Goal: Task Accomplishment & Management: Complete application form

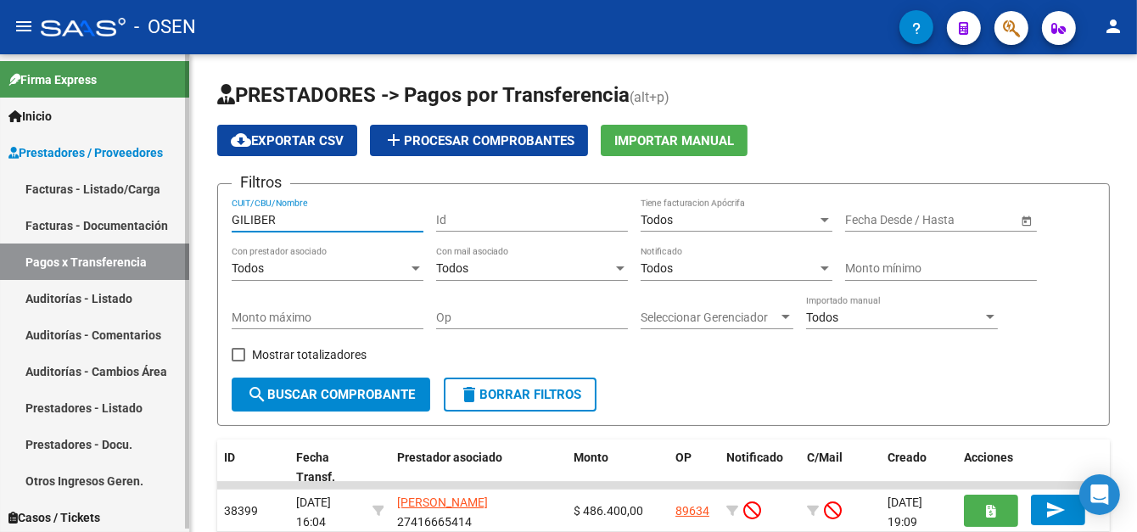
scroll to position [85, 0]
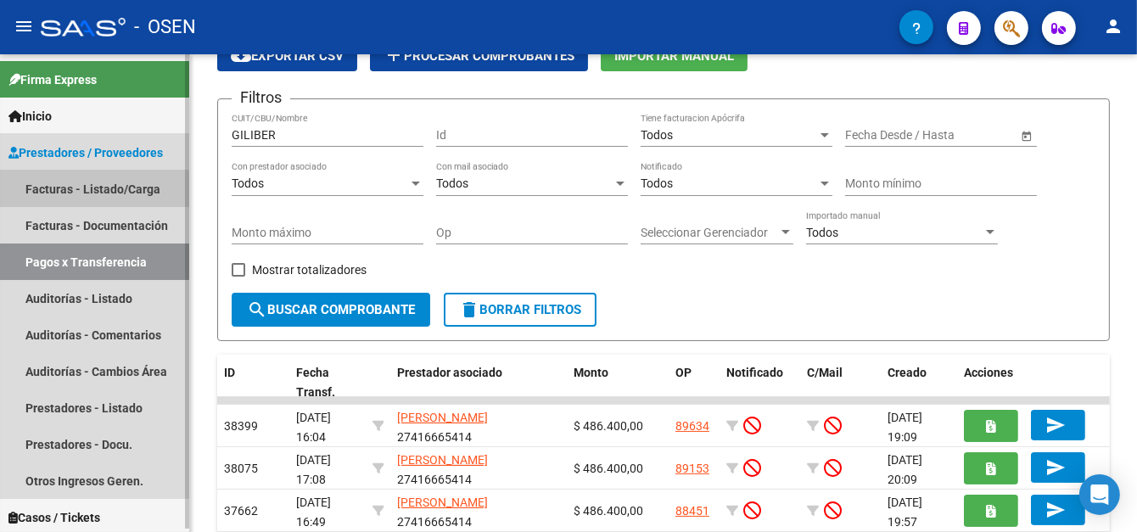
click at [91, 201] on link "Facturas - Listado/Carga" at bounding box center [94, 189] width 189 height 36
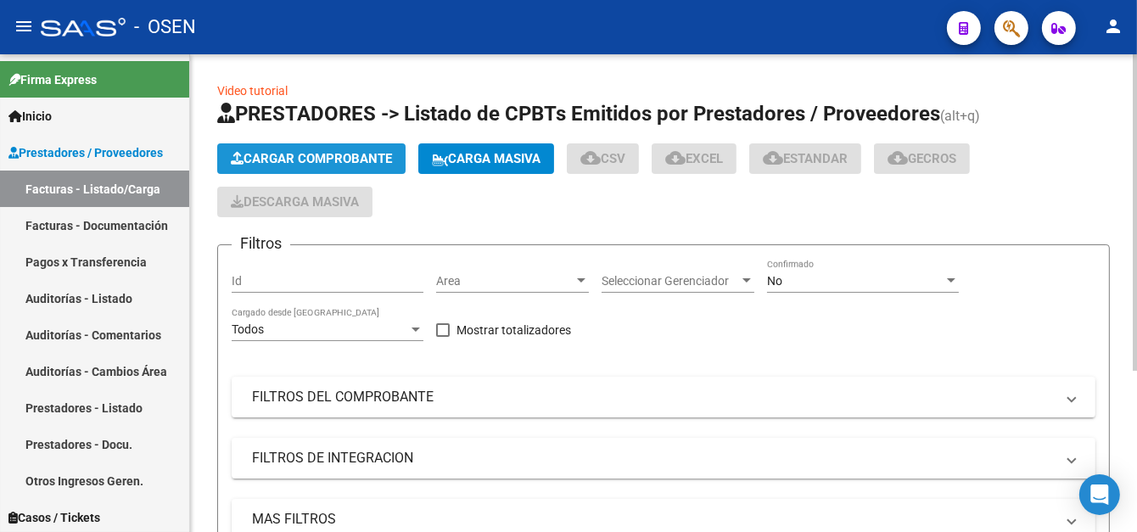
click at [303, 160] on span "Cargar Comprobante" at bounding box center [311, 158] width 161 height 15
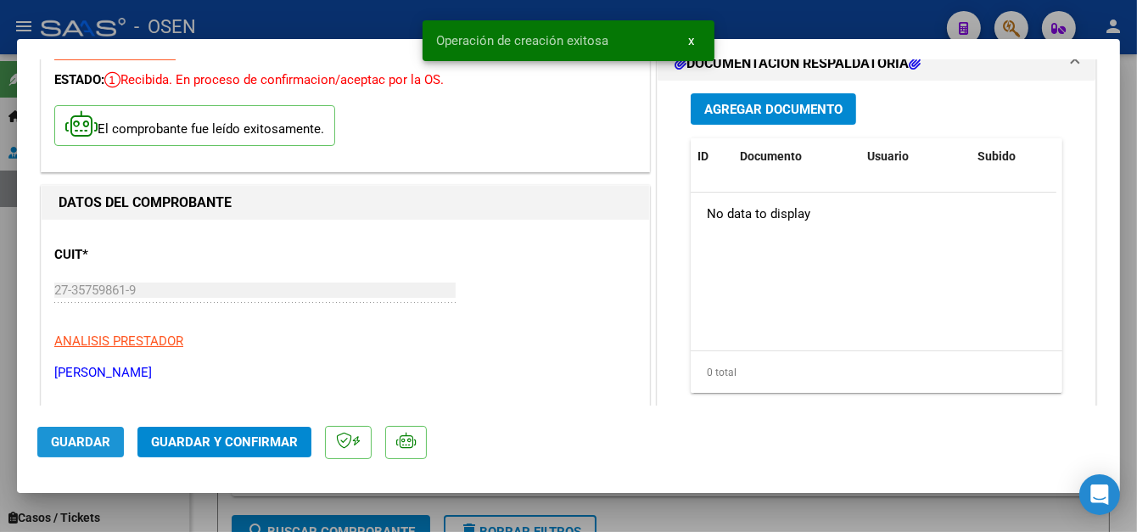
click at [85, 439] on span "Guardar" at bounding box center [80, 441] width 59 height 15
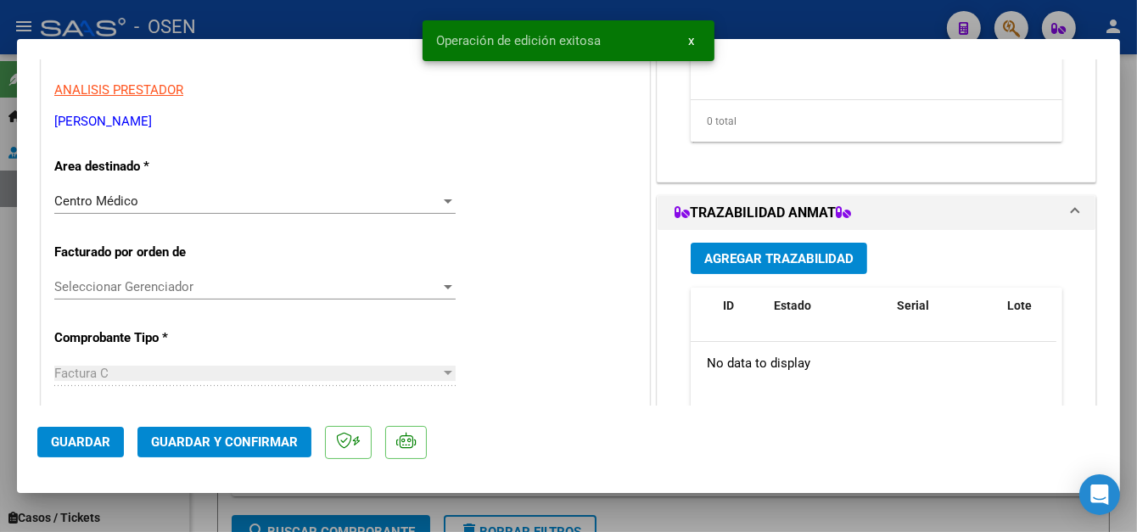
scroll to position [339, 0]
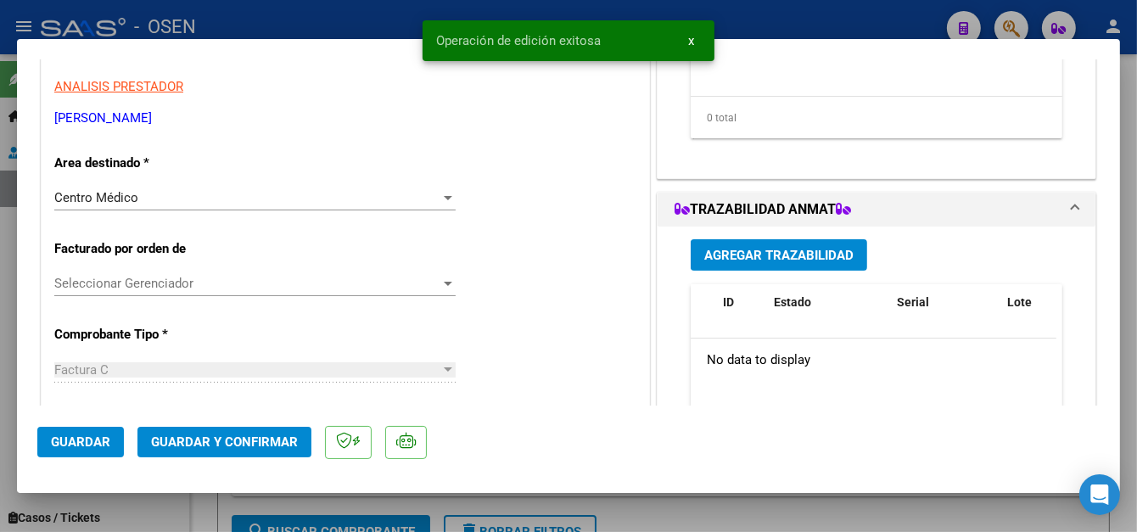
click at [433, 21] on snack-bar-container "Operación de edición exitosa x" at bounding box center [568, 40] width 292 height 41
click at [308, 16] on div at bounding box center [568, 266] width 1137 height 532
type input "$ 0,00"
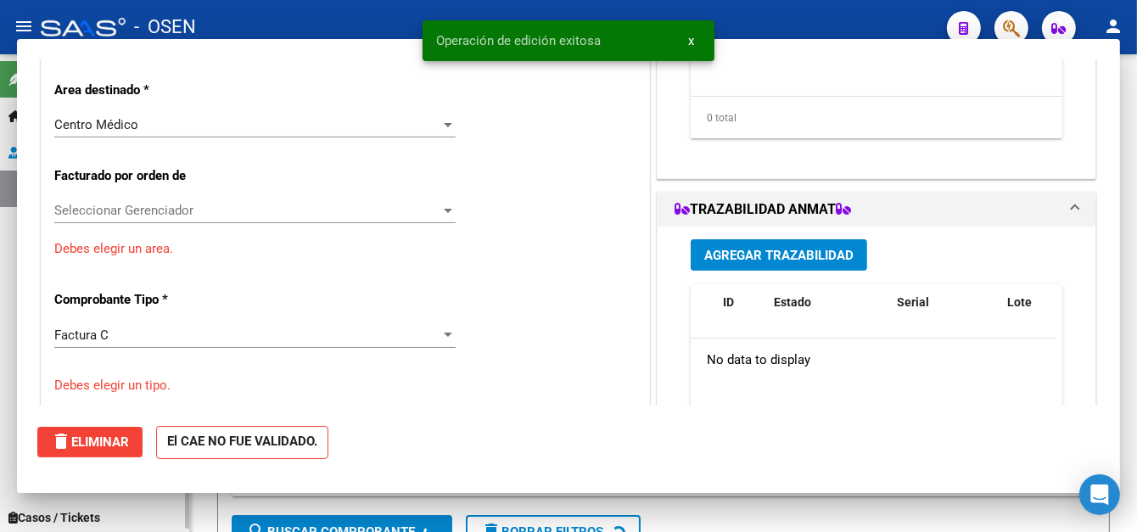
scroll to position [288, 0]
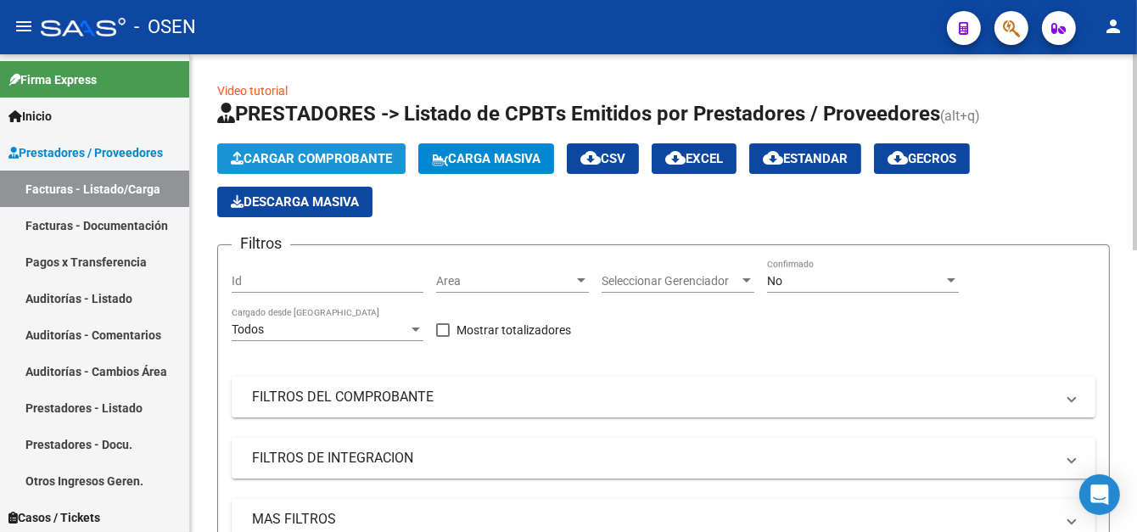
click at [297, 147] on button "Cargar Comprobante" at bounding box center [311, 158] width 188 height 31
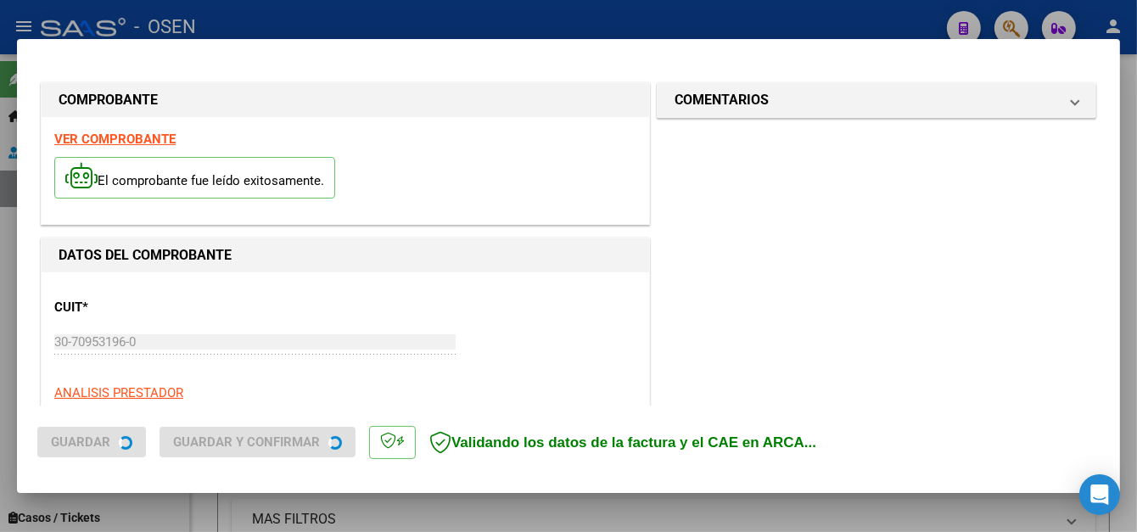
type input "$ 521.719,56"
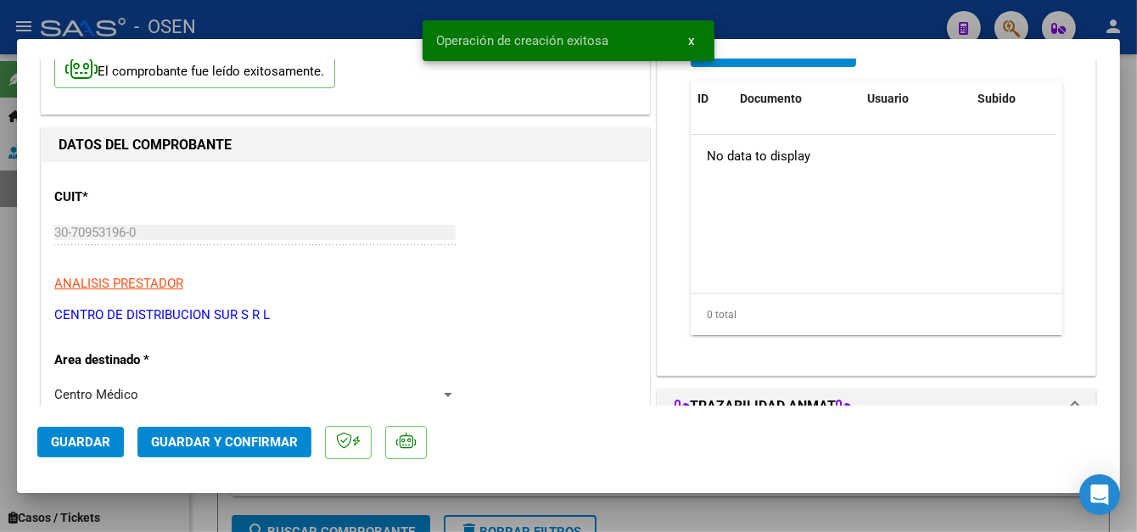
scroll to position [170, 0]
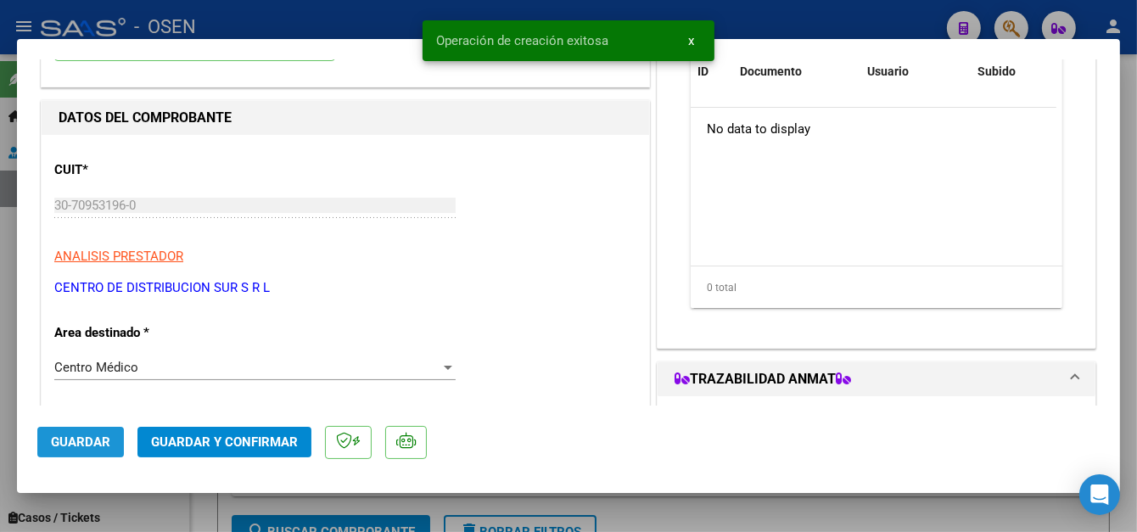
click at [97, 440] on span "Guardar" at bounding box center [80, 441] width 59 height 15
click at [344, 18] on div at bounding box center [568, 266] width 1137 height 532
type input "$ 0,00"
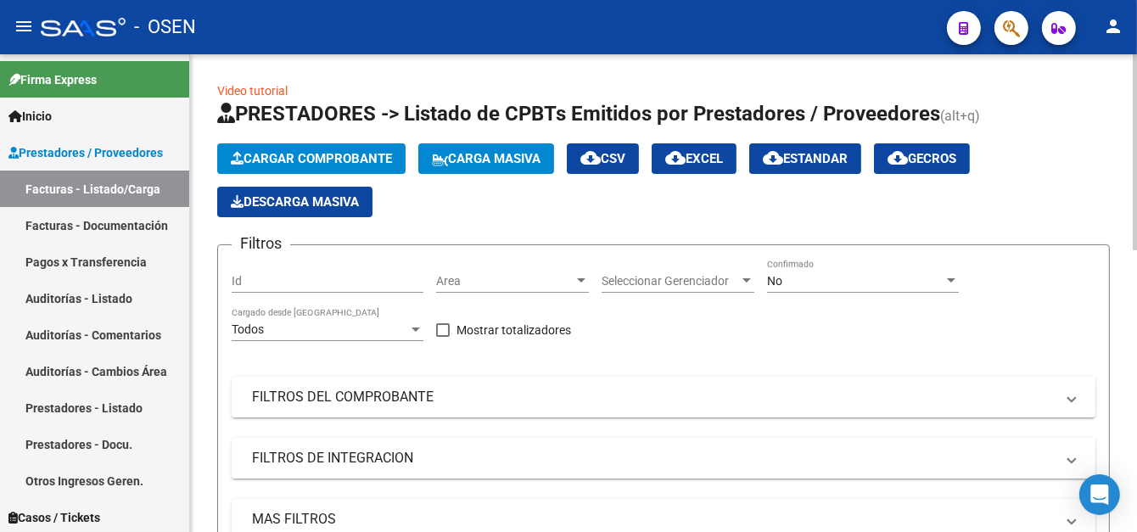
click at [288, 146] on button "Cargar Comprobante" at bounding box center [311, 158] width 188 height 31
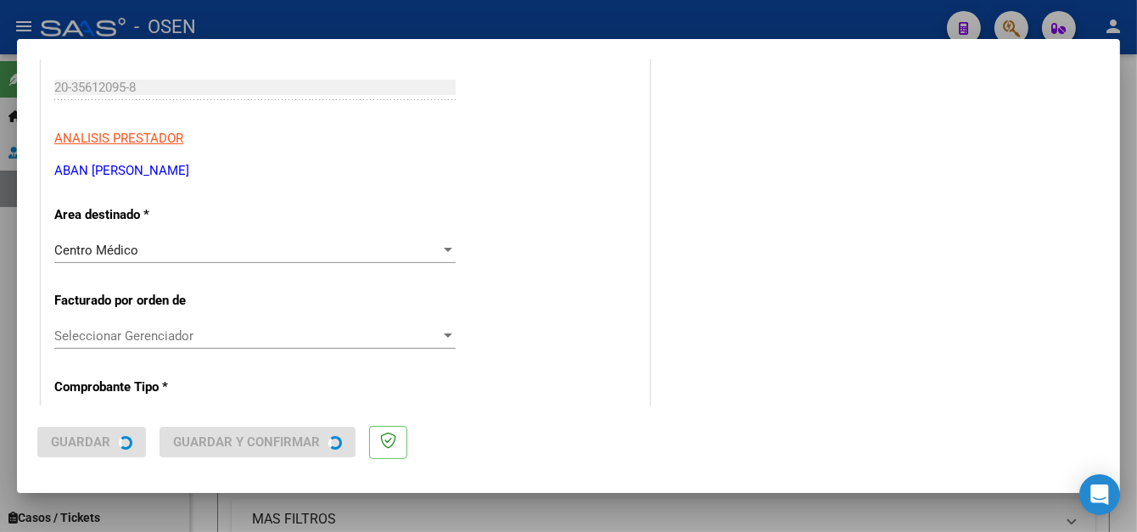
scroll to position [0, 0]
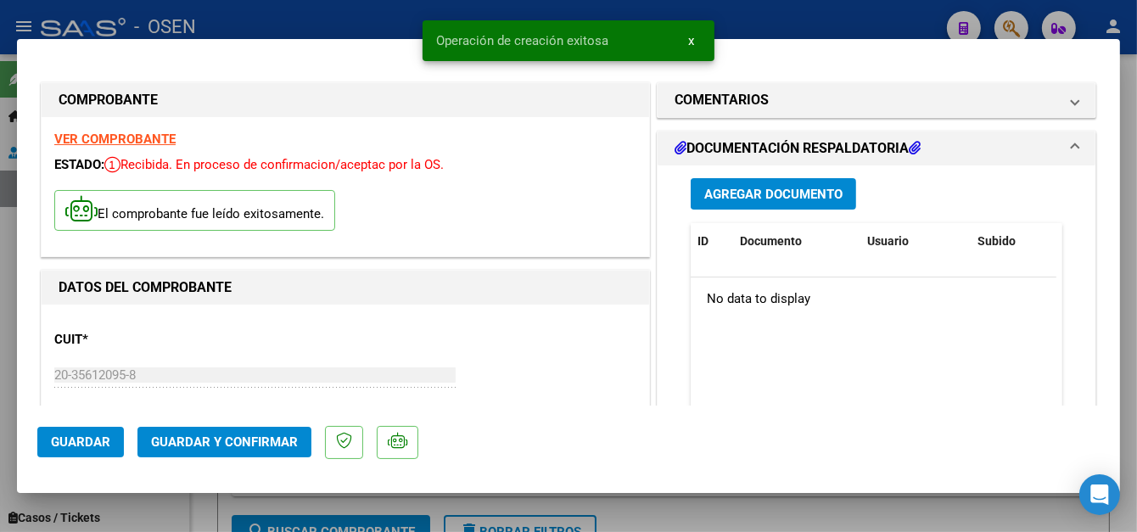
drag, startPoint x: 62, startPoint y: 452, endPoint x: 62, endPoint y: 441, distance: 11.0
click at [61, 450] on button "Guardar" at bounding box center [80, 442] width 87 height 31
